Goal: Check status: Check status

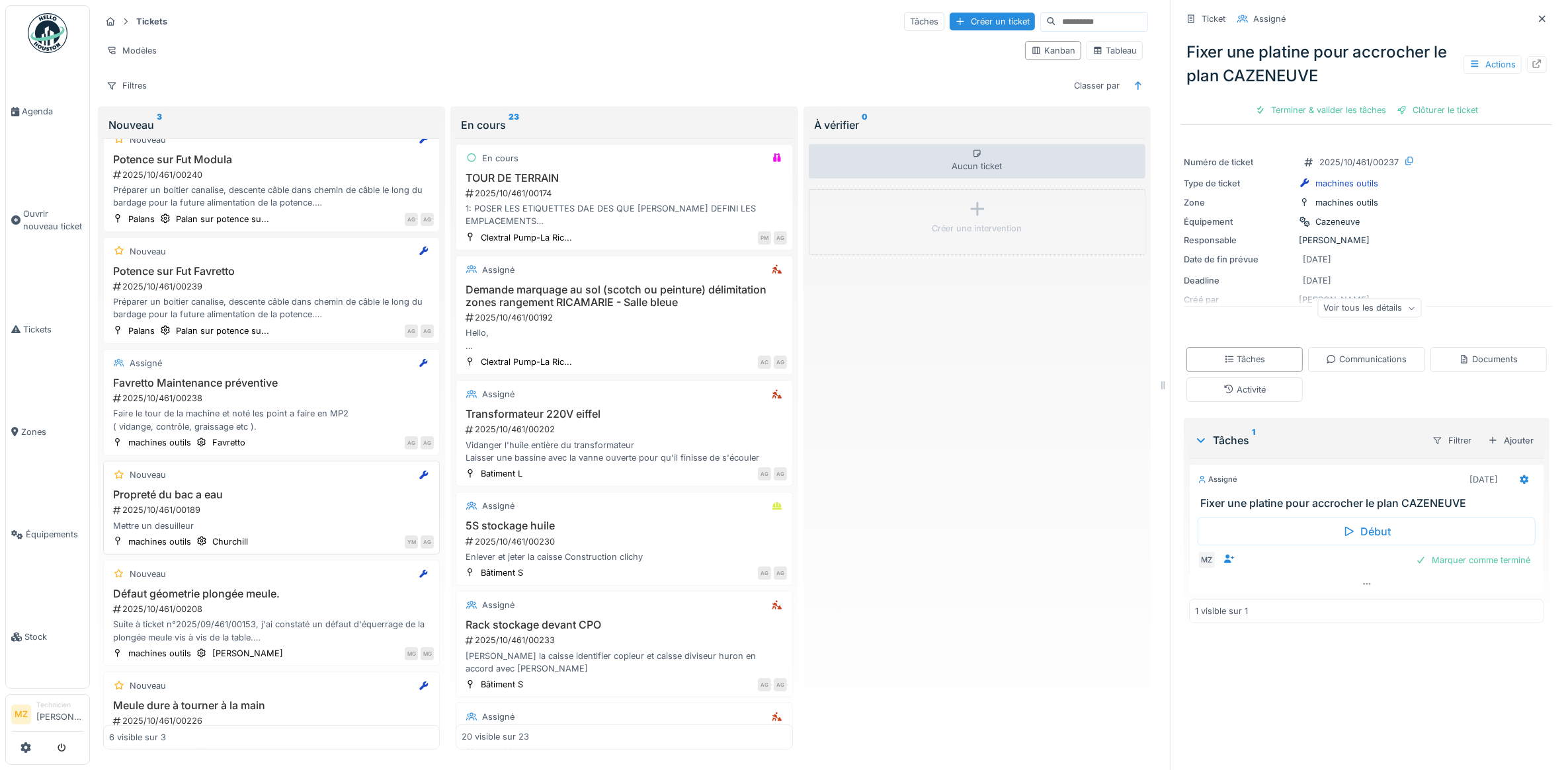
scroll to position [75, 0]
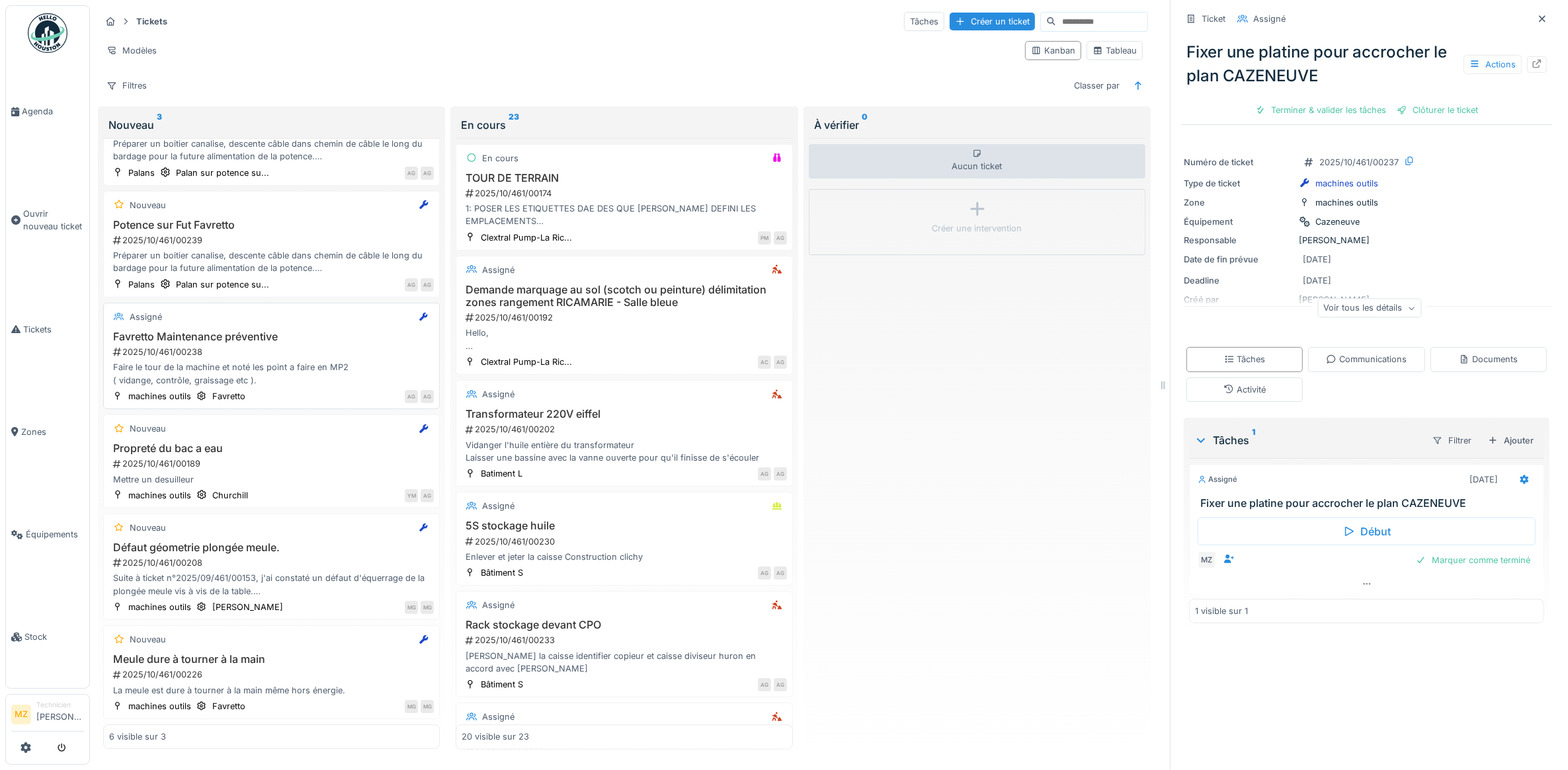
click at [322, 361] on div "Faire le tour de la machine et noté les point a faire en MP2 ( vidange, contrôl…" at bounding box center [271, 373] width 325 height 25
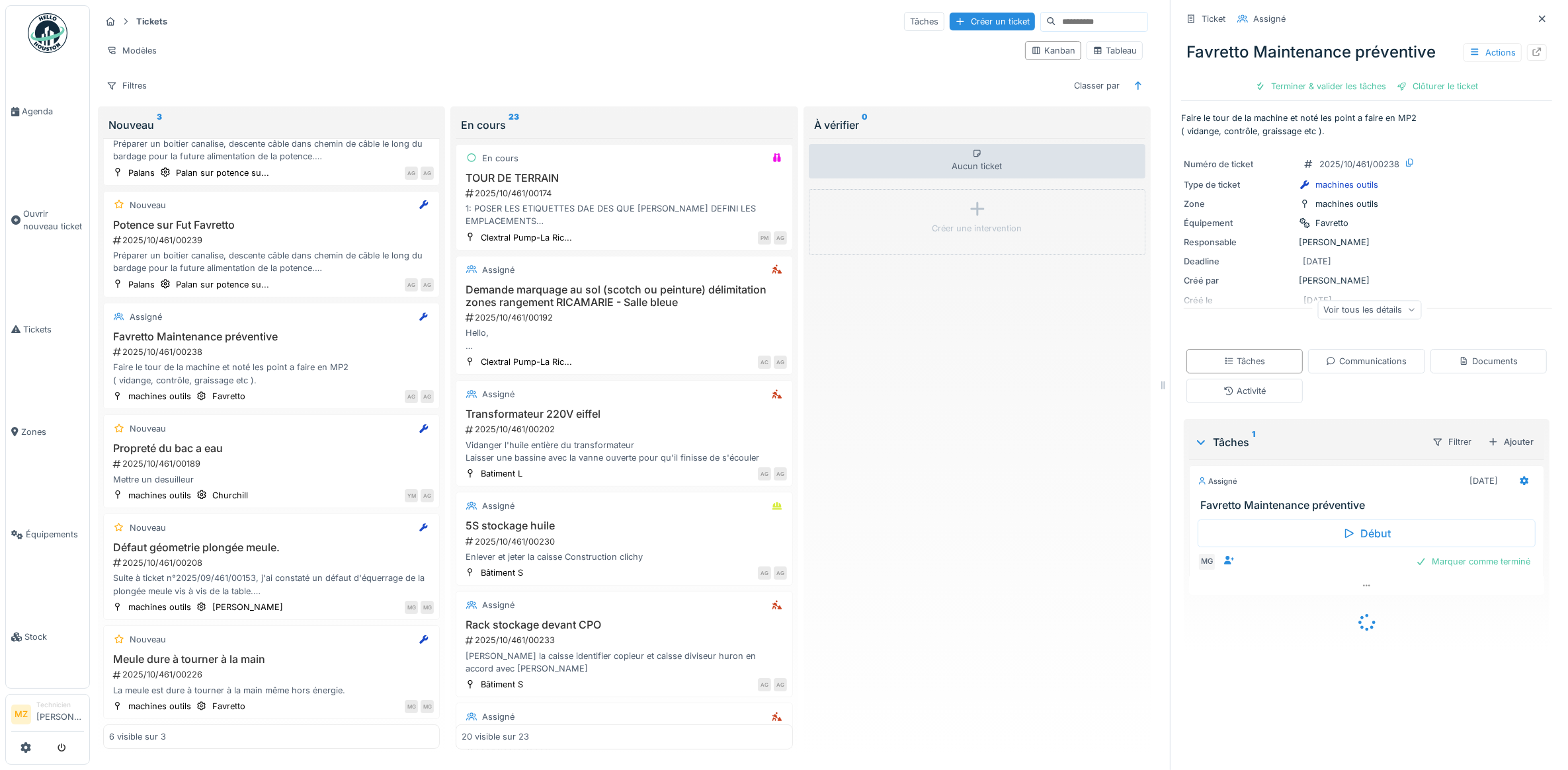
click at [1390, 304] on div "Voir tous les détails" at bounding box center [1368, 309] width 104 height 19
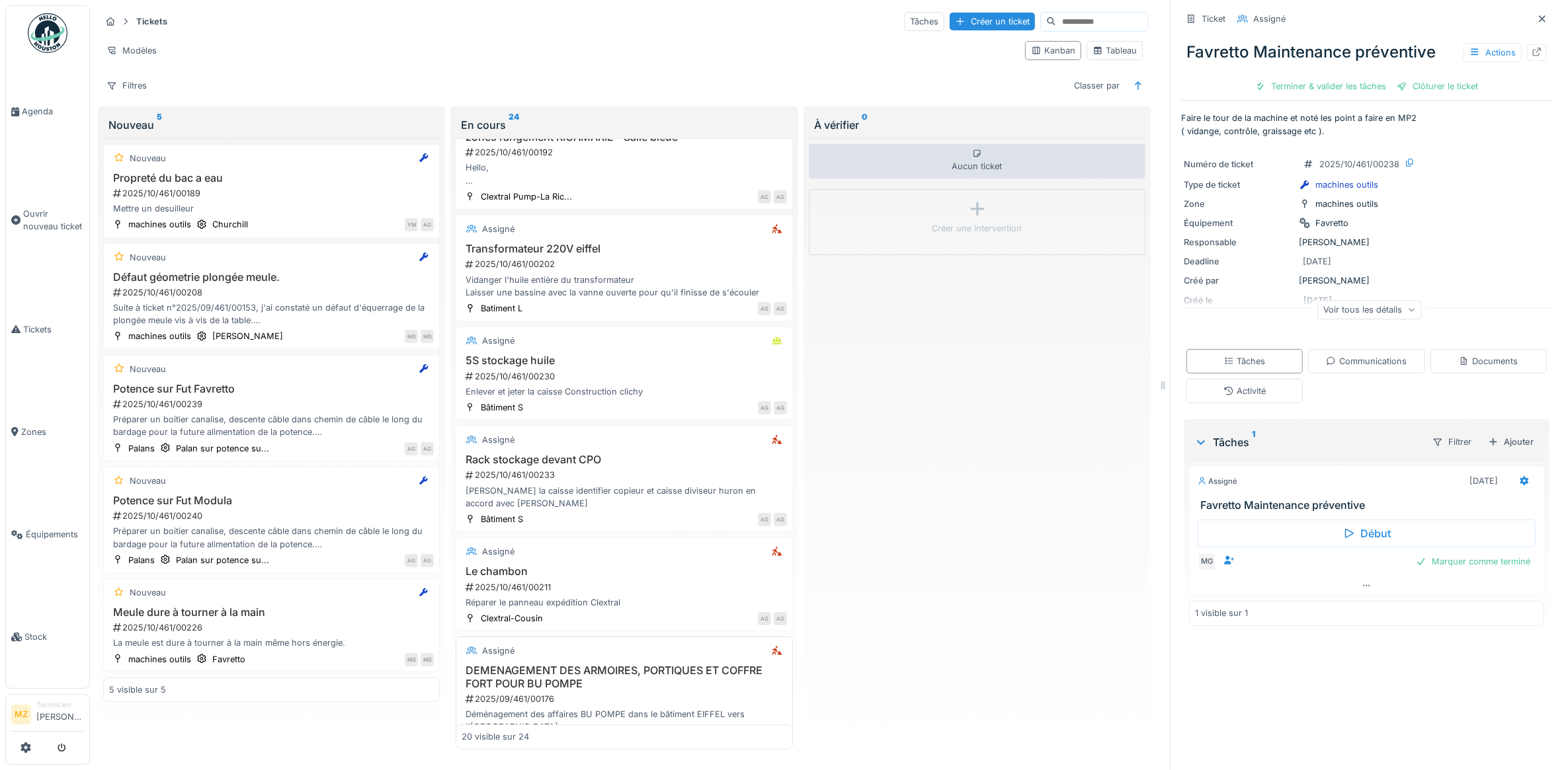
scroll to position [82, 0]
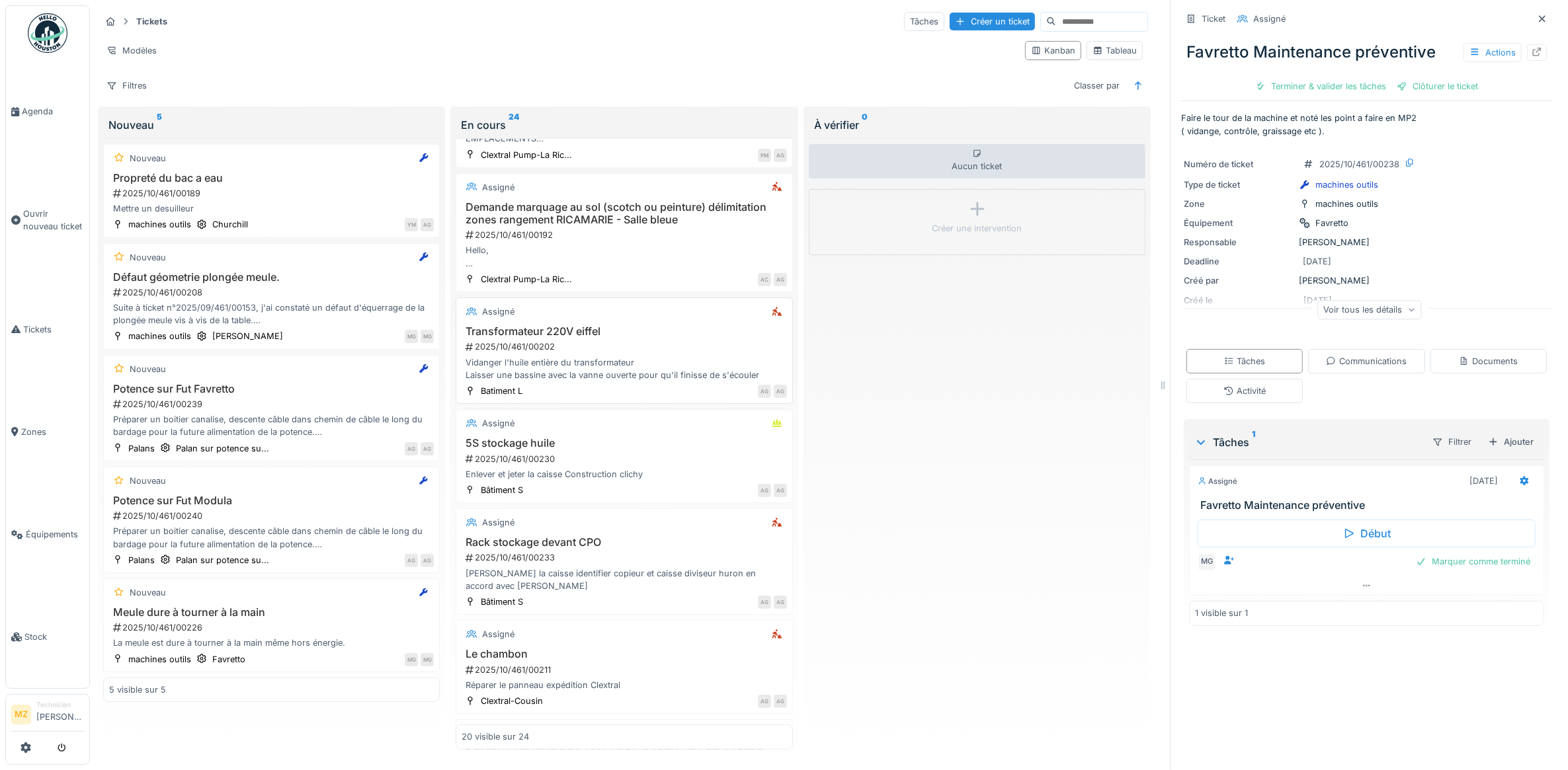
click at [718, 365] on div "Vidanger l'huile entière du transformateur Laisser une bassine avec la vanne ou…" at bounding box center [624, 368] width 325 height 25
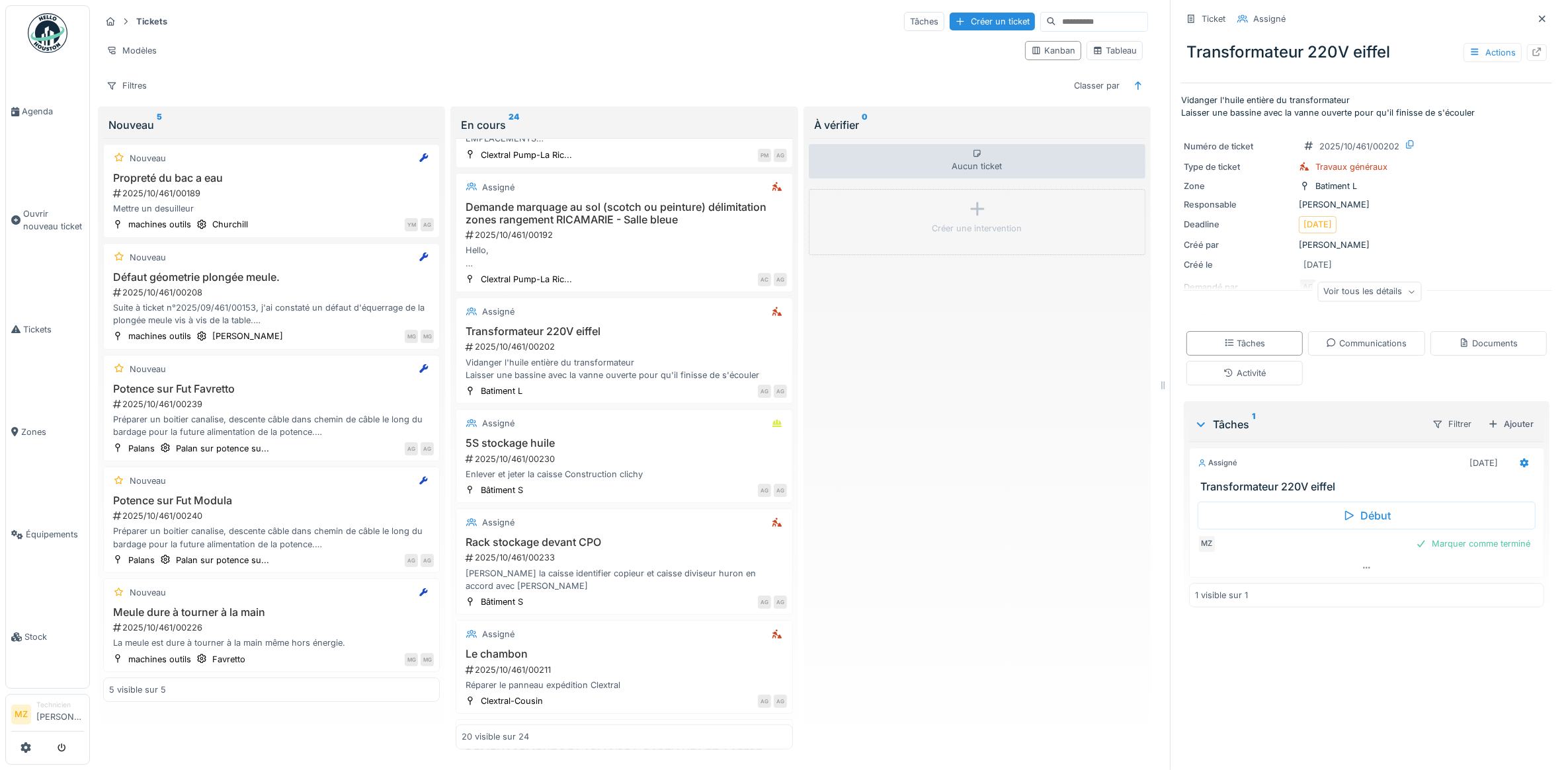
click at [1370, 289] on div "Voir tous les détails" at bounding box center [1368, 291] width 104 height 19
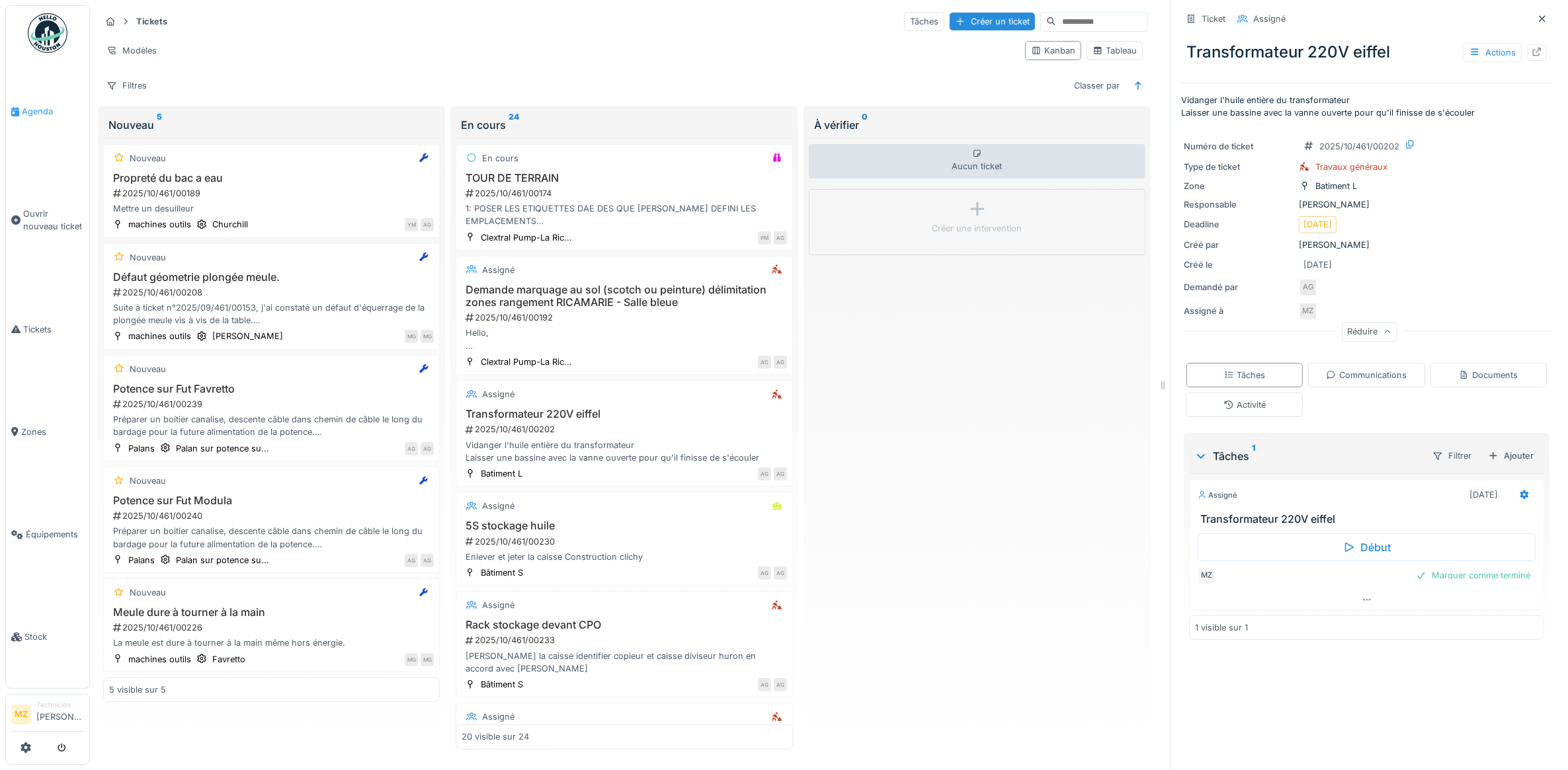
click at [56, 110] on span "Agenda" at bounding box center [53, 111] width 62 height 13
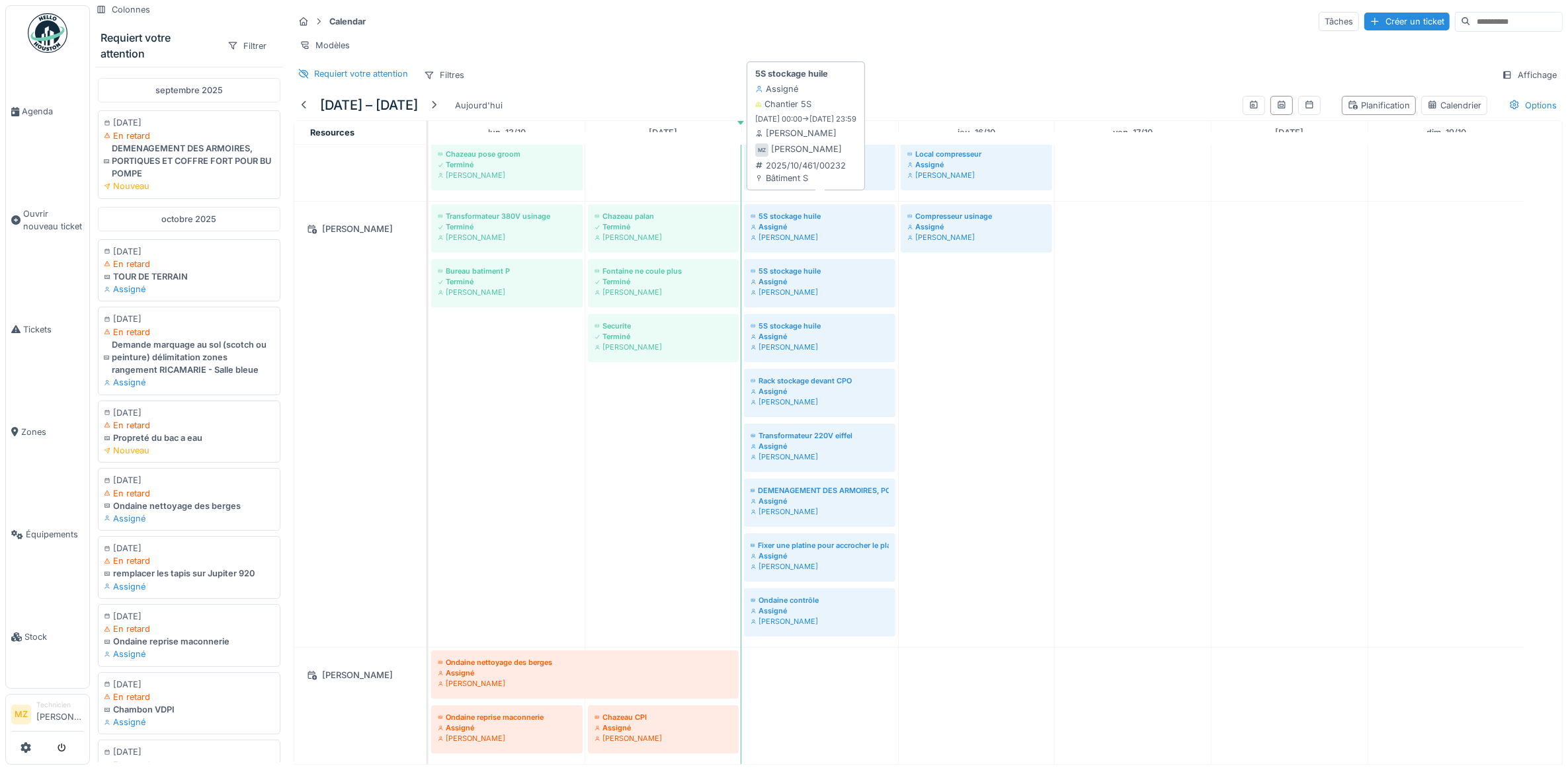
scroll to position [200, 0]
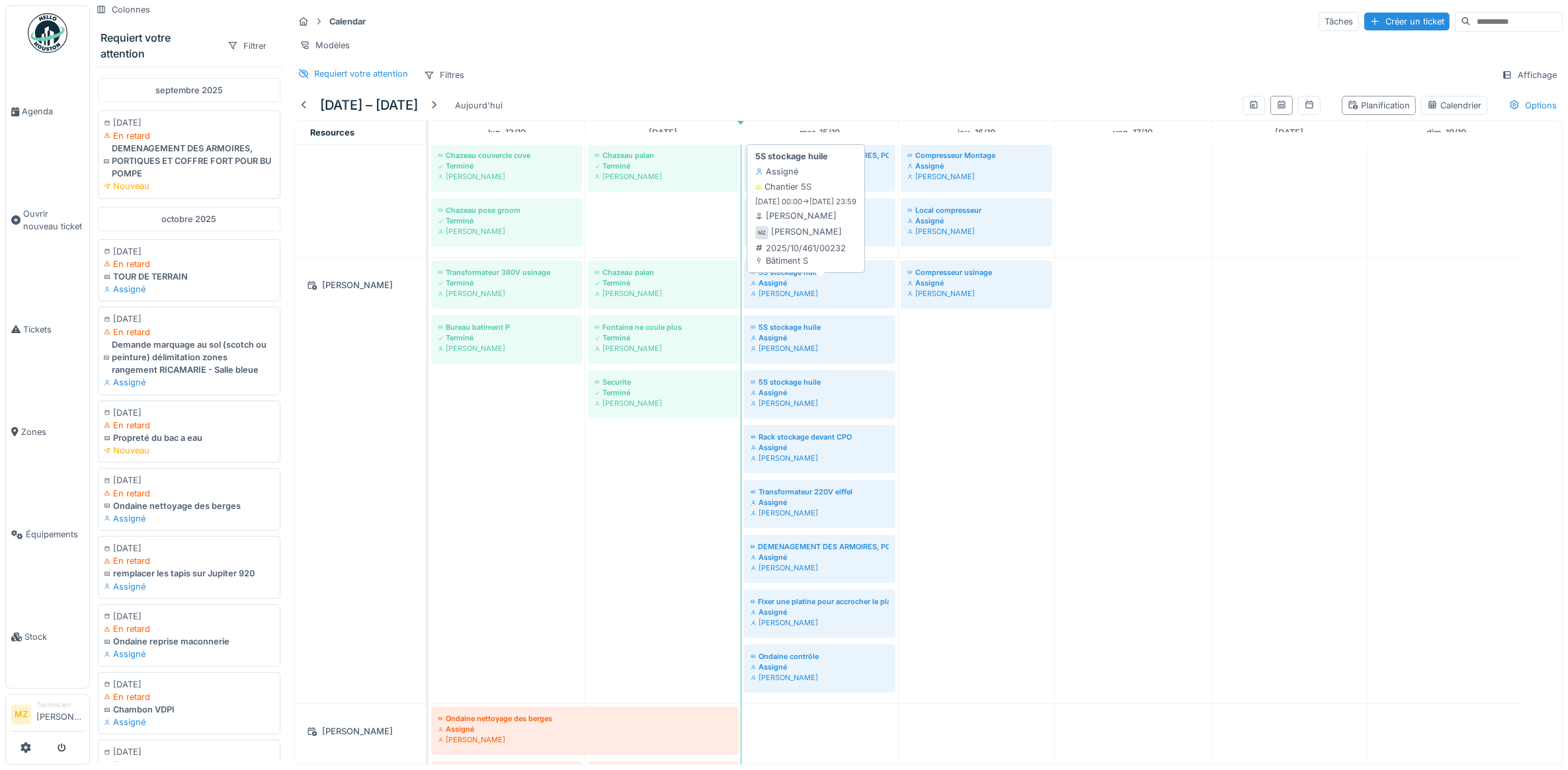
click at [817, 288] on div "Assigné" at bounding box center [820, 283] width 138 height 11
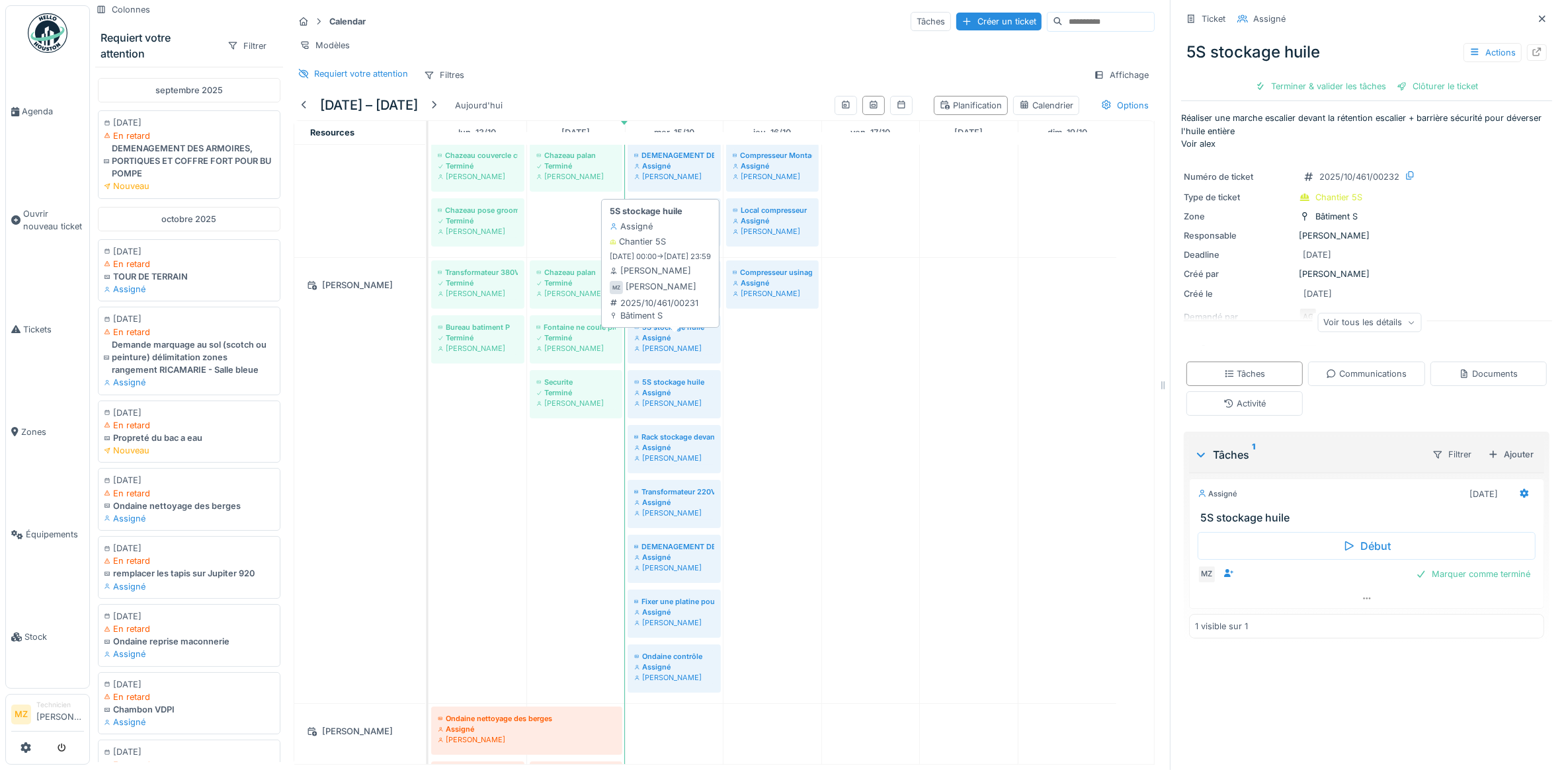
click at [669, 332] on div "5S stockage huile" at bounding box center [674, 327] width 80 height 11
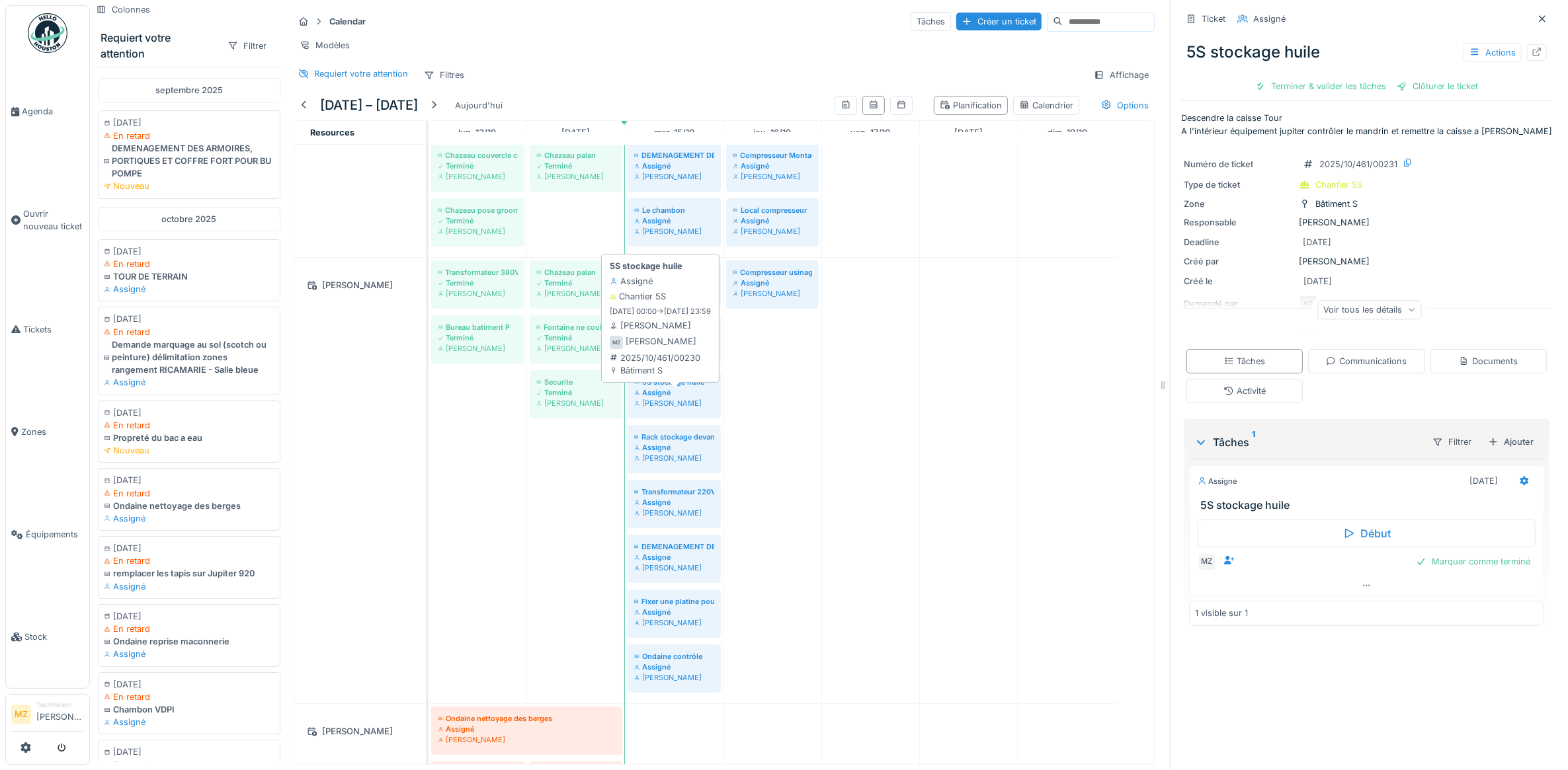
click at [686, 398] on div "Assigné" at bounding box center [674, 393] width 80 height 11
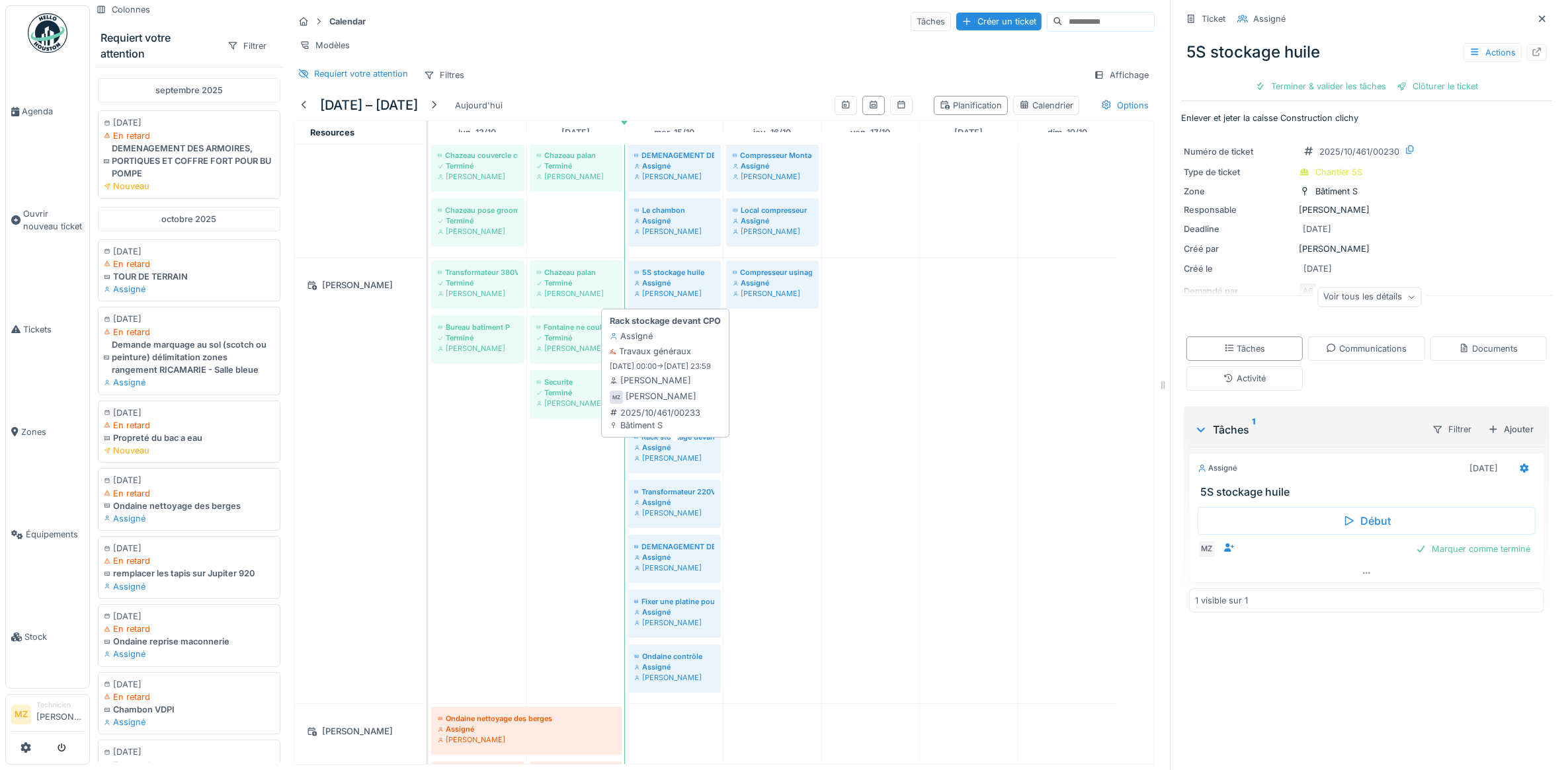
click at [688, 463] on div "[PERSON_NAME]" at bounding box center [674, 458] width 80 height 11
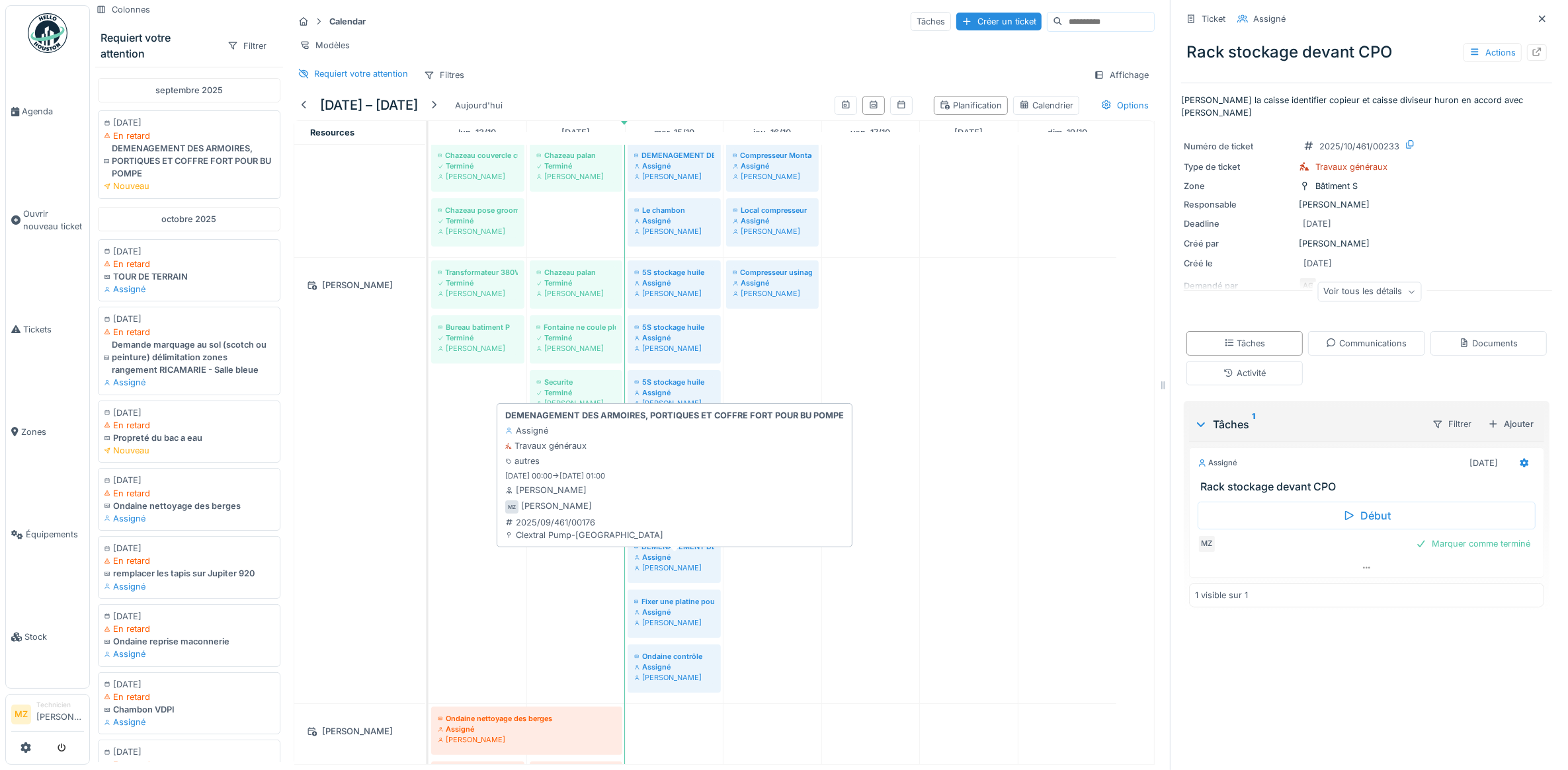
click at [689, 563] on div "Assigné" at bounding box center [674, 557] width 80 height 11
